Goal: Transaction & Acquisition: Purchase product/service

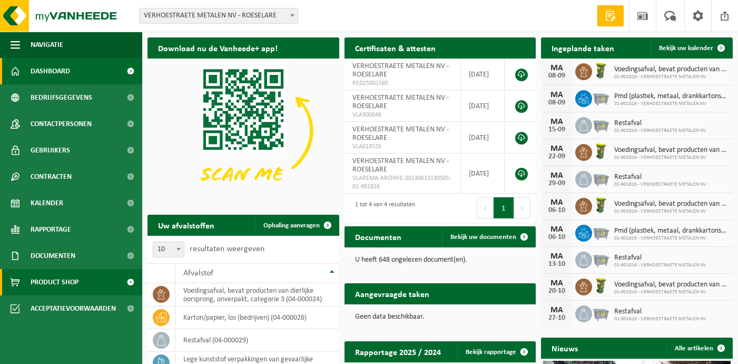
click at [62, 281] on span "Product Shop" at bounding box center [55, 282] width 48 height 26
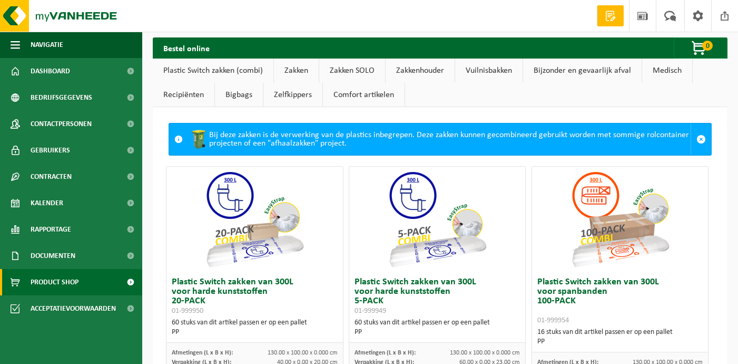
click at [193, 95] on link "Recipiënten" at bounding box center [184, 95] width 62 height 24
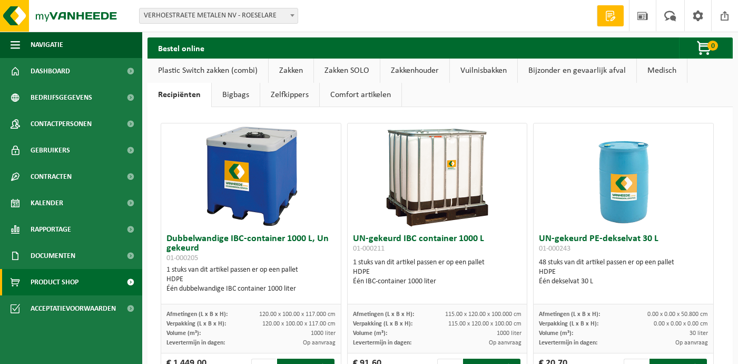
click at [485, 66] on link "Vuilnisbakken" at bounding box center [483, 70] width 67 height 24
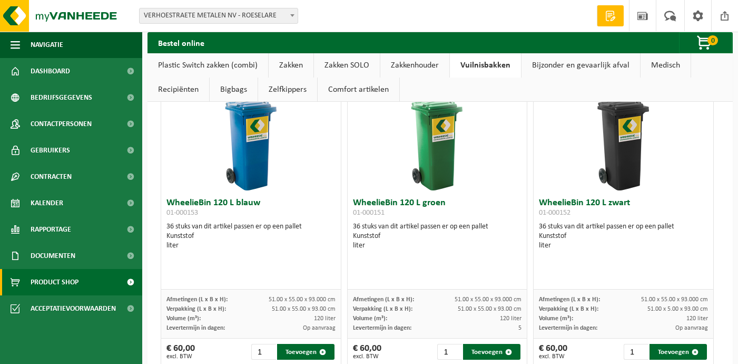
scroll to position [2371, 0]
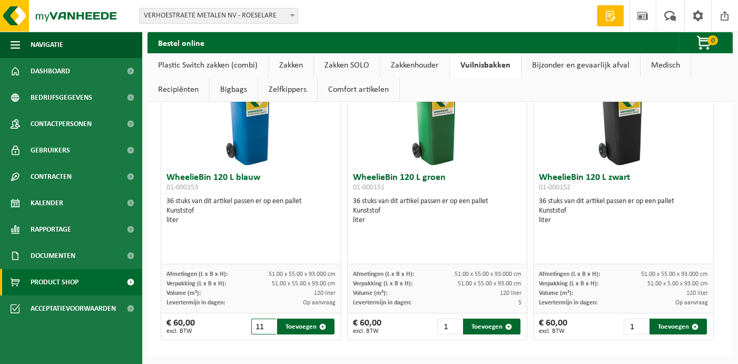
drag, startPoint x: 264, startPoint y: 325, endPoint x: 253, endPoint y: 325, distance: 10.6
click at [253, 325] on input "11" at bounding box center [263, 326] width 25 height 16
click at [270, 329] on input "10" at bounding box center [263, 326] width 25 height 16
click at [270, 329] on input "9" at bounding box center [263, 326] width 25 height 16
click at [269, 329] on input "8" at bounding box center [263, 326] width 25 height 16
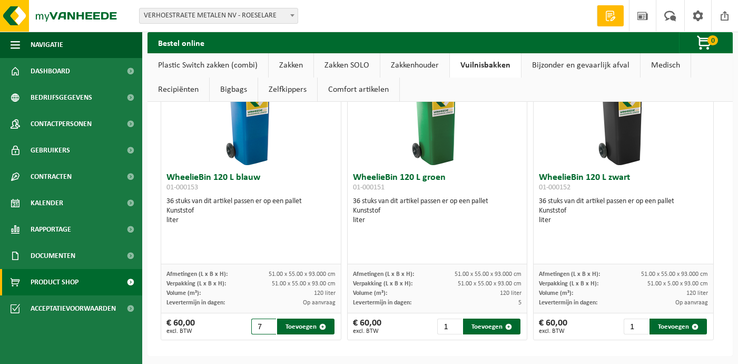
click at [269, 329] on input "7" at bounding box center [263, 326] width 25 height 16
click at [269, 329] on input "6" at bounding box center [263, 326] width 25 height 16
click at [269, 329] on input "5" at bounding box center [263, 326] width 25 height 16
click at [301, 327] on button "Toevoegen" at bounding box center [305, 326] width 57 height 16
type input "1"
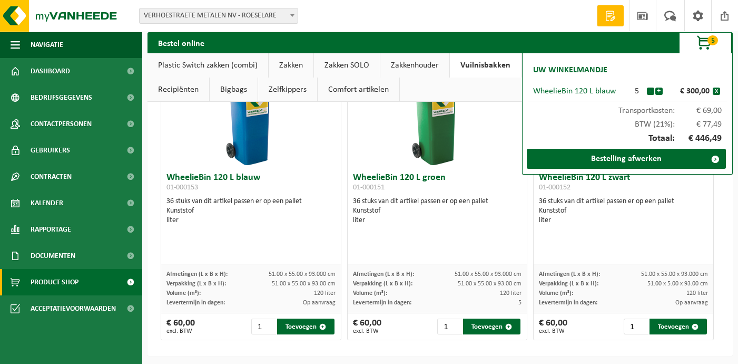
click at [613, 240] on div "WheelieBin 120 L zwart 01-000152 36 stuks van dit artikel passen er op een pall…" at bounding box center [624, 216] width 180 height 96
click at [634, 323] on input "2" at bounding box center [636, 326] width 25 height 16
click at [634, 322] on input "3" at bounding box center [636, 326] width 25 height 16
click at [634, 322] on input "4" at bounding box center [636, 326] width 25 height 16
click at [634, 322] on input "5" at bounding box center [636, 326] width 25 height 16
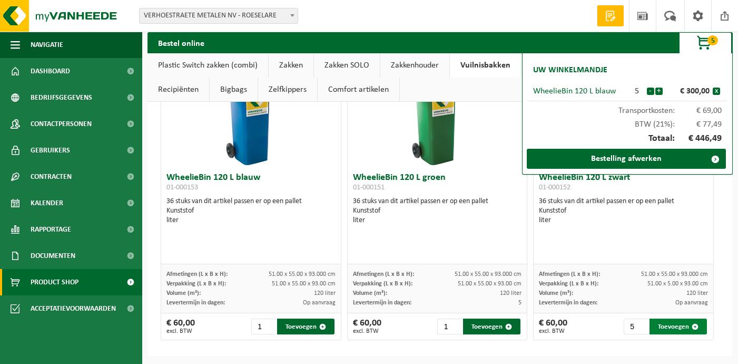
click at [672, 326] on button "Toevoegen" at bounding box center [678, 326] width 57 height 16
type input "1"
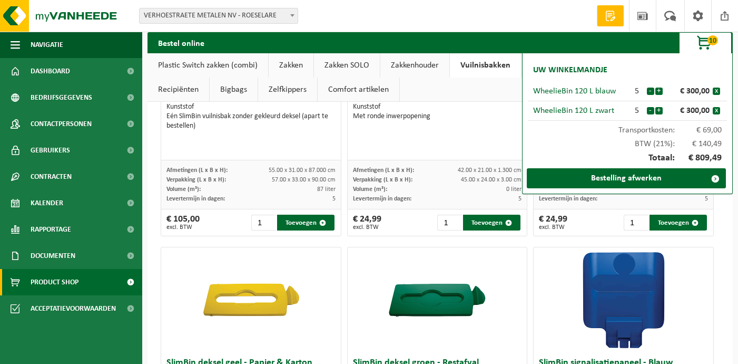
scroll to position [1583, 0]
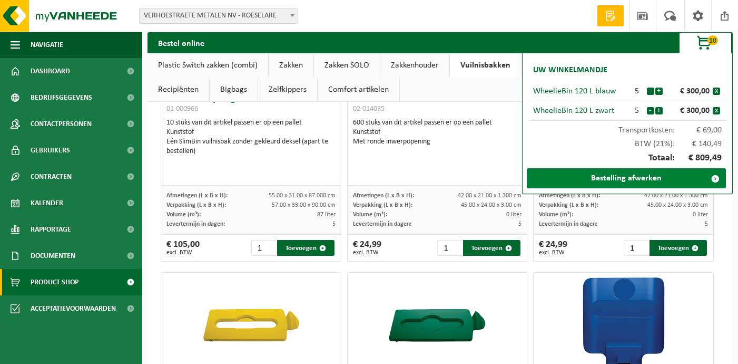
click at [631, 175] on link "Bestelling afwerken" at bounding box center [626, 178] width 199 height 20
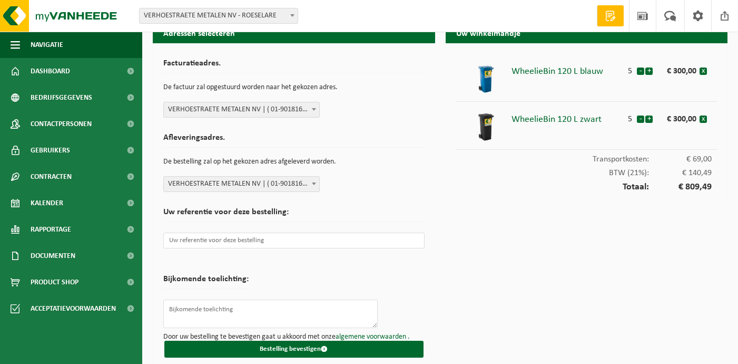
scroll to position [23, 0]
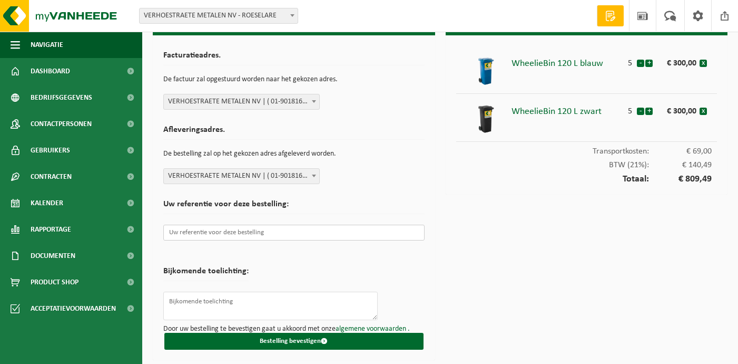
click at [271, 231] on input "text" at bounding box center [293, 232] width 261 height 16
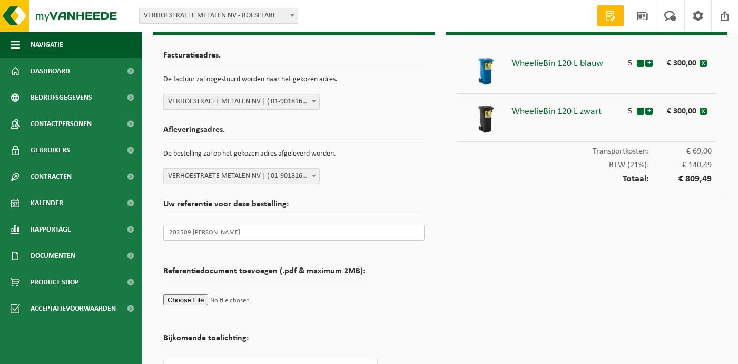
type input "202509 [PERSON_NAME]"
click at [404, 272] on form "Facturatieadres. De factuur zal opgestuurd worden naar het gekozen adres. VERHO…" at bounding box center [293, 231] width 261 height 370
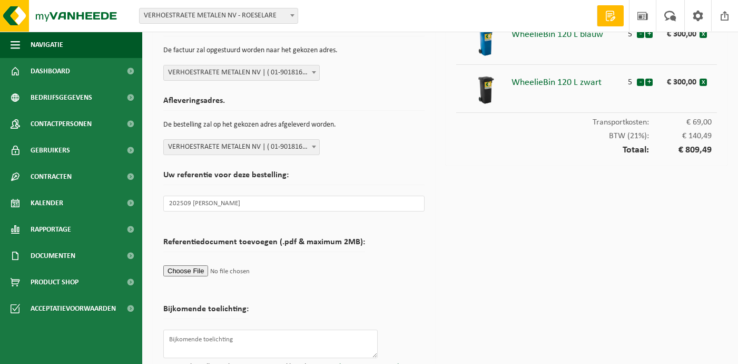
scroll to position [90, 0]
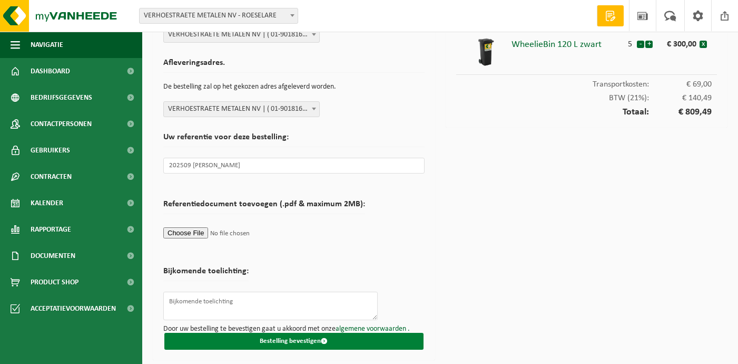
click at [319, 340] on button "Bestelling bevestigen" at bounding box center [293, 340] width 259 height 17
